Goal: Register for event/course

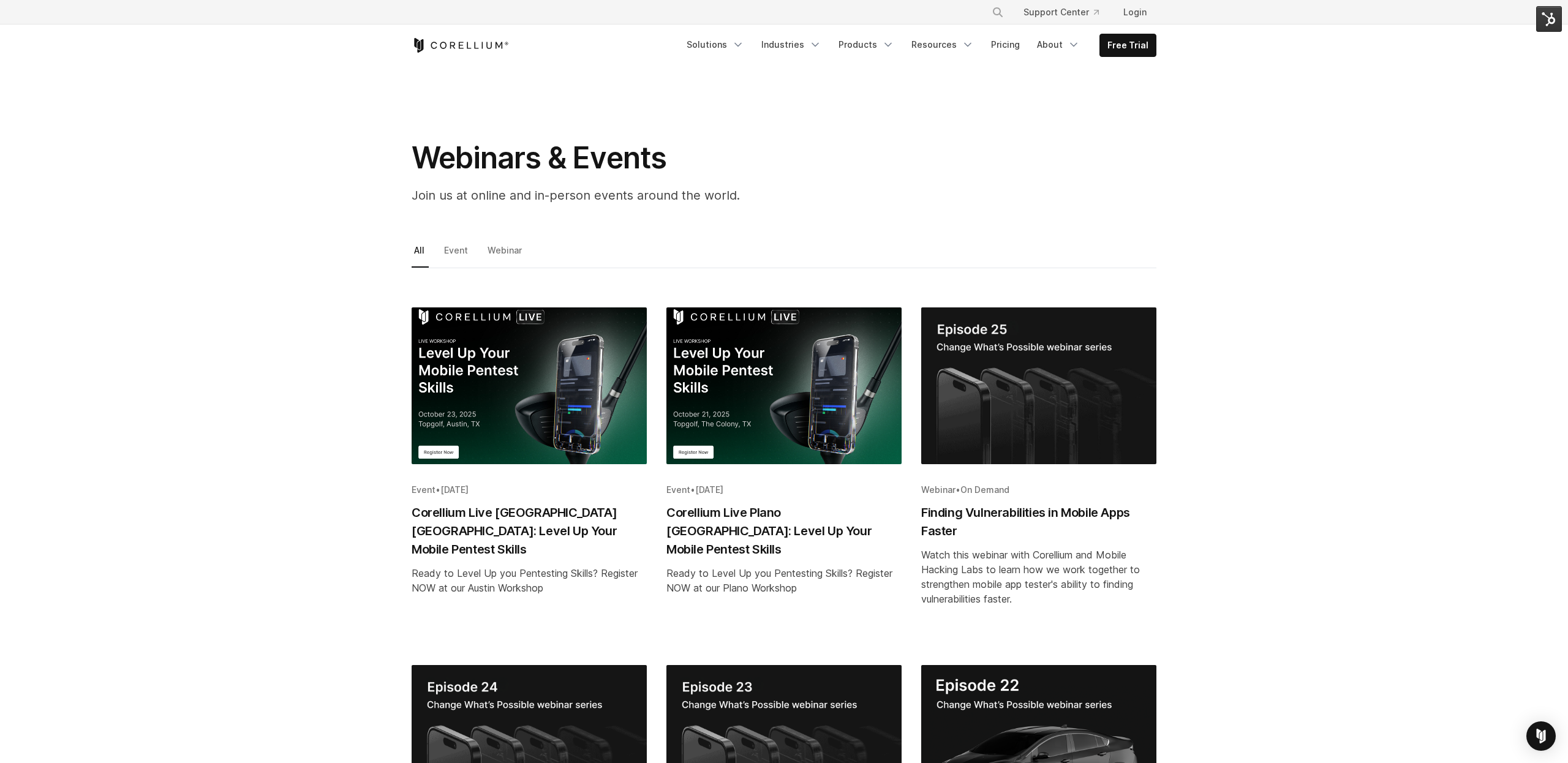
click at [1349, 490] on div "All Event Webinar *** ***** ******* Event • October 23, 2025 Corellium Live Aus…" at bounding box center [784, 707] width 1544 height 931
click at [744, 372] on img "Blog post summary: Corellium Live Plano TX: Level Up Your Mobile Pentest Skills" at bounding box center [784, 385] width 235 height 157
click at [1338, 476] on div "All Event Webinar *** ***** ******* Event • October 23, 2025 Corellium Live Aus…" at bounding box center [784, 707] width 1544 height 931
